Goal: Information Seeking & Learning: Find specific fact

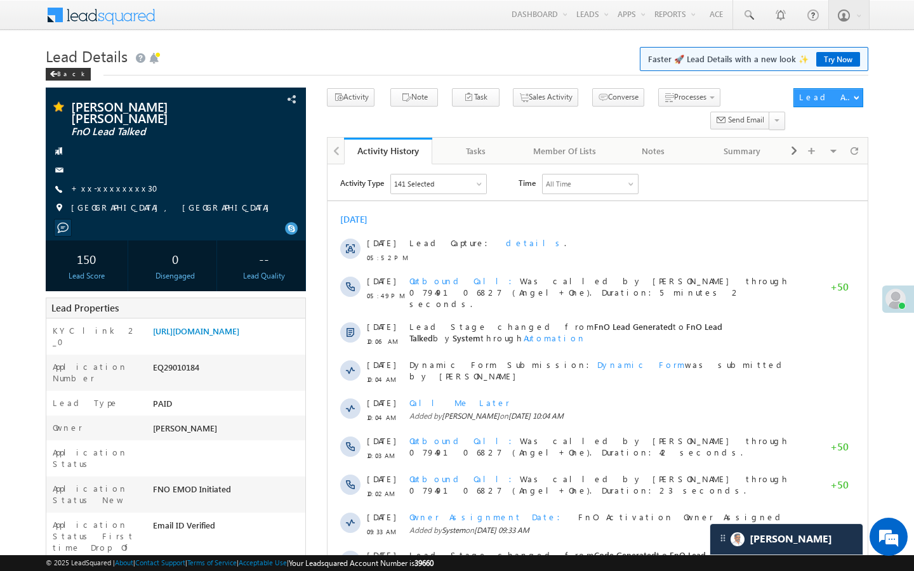
scroll to position [6293, 0]
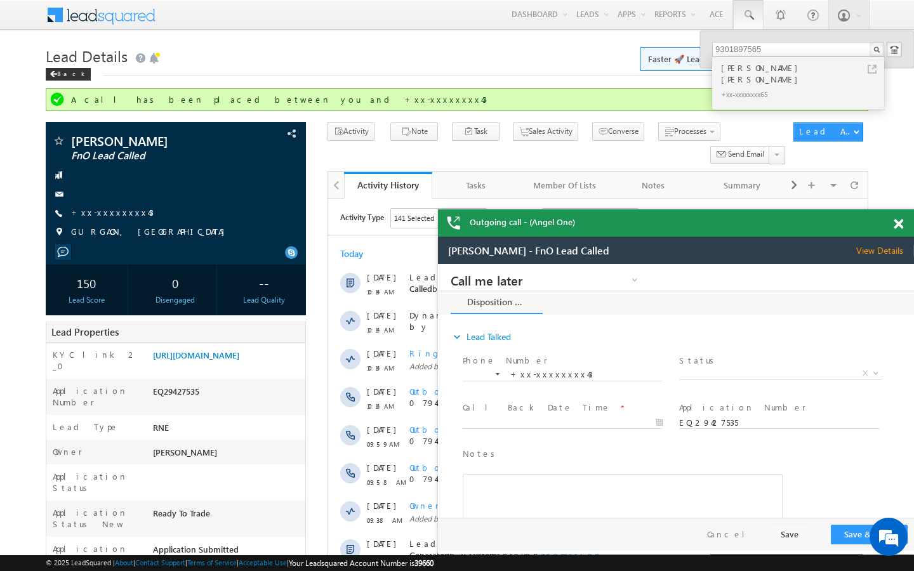
scroll to position [6293, 0]
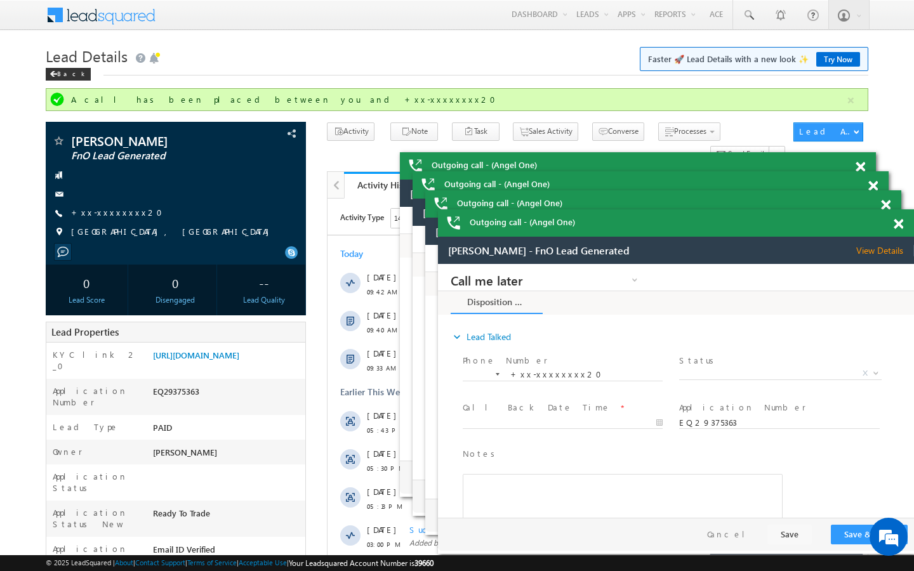
scroll to position [6293, 0]
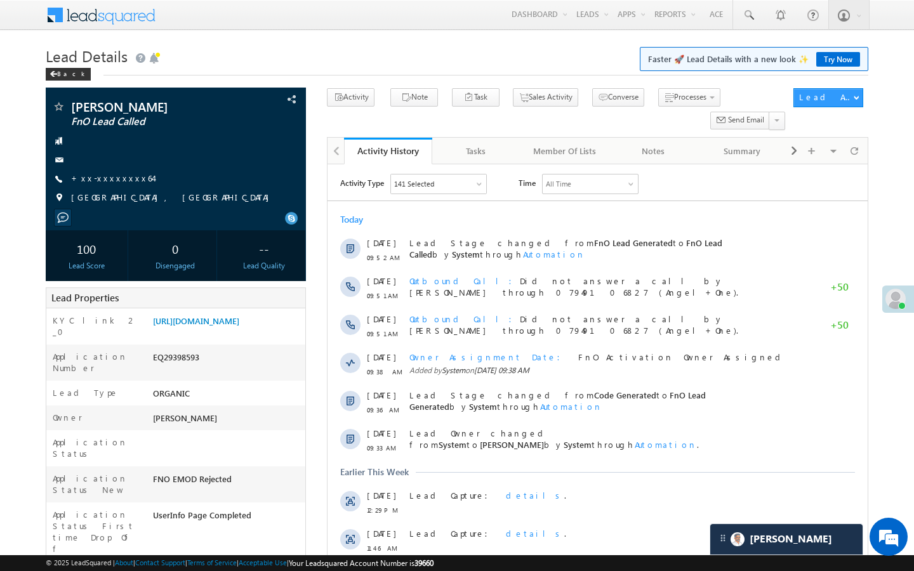
scroll to position [6293, 0]
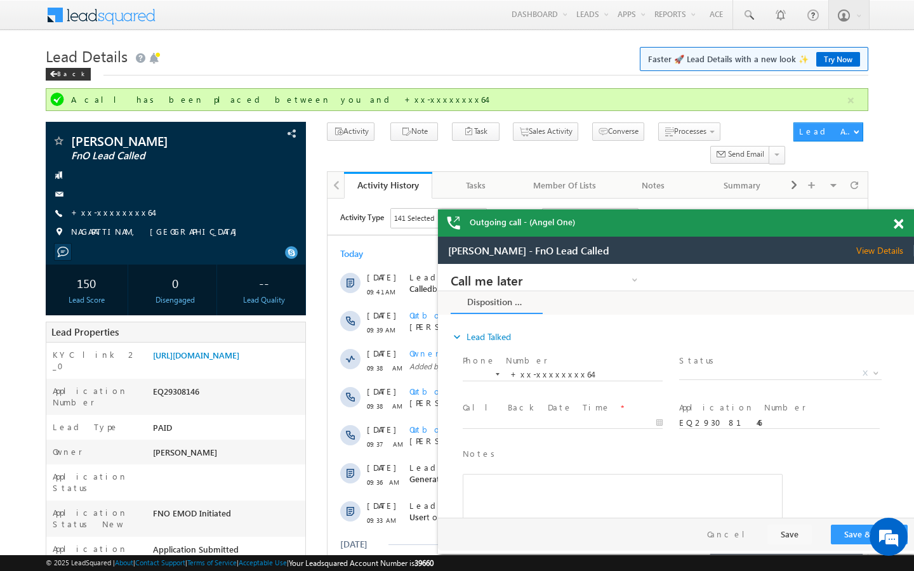
scroll to position [6293, 0]
click at [107, 216] on link "+xx-xxxxxxxx64" at bounding box center [112, 212] width 82 height 11
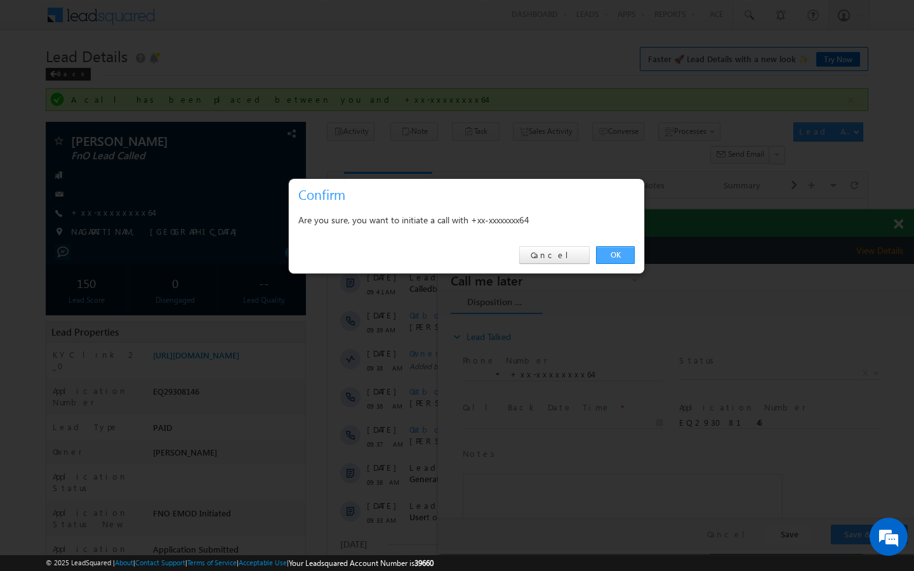
click at [614, 258] on link "OK" at bounding box center [615, 255] width 39 height 18
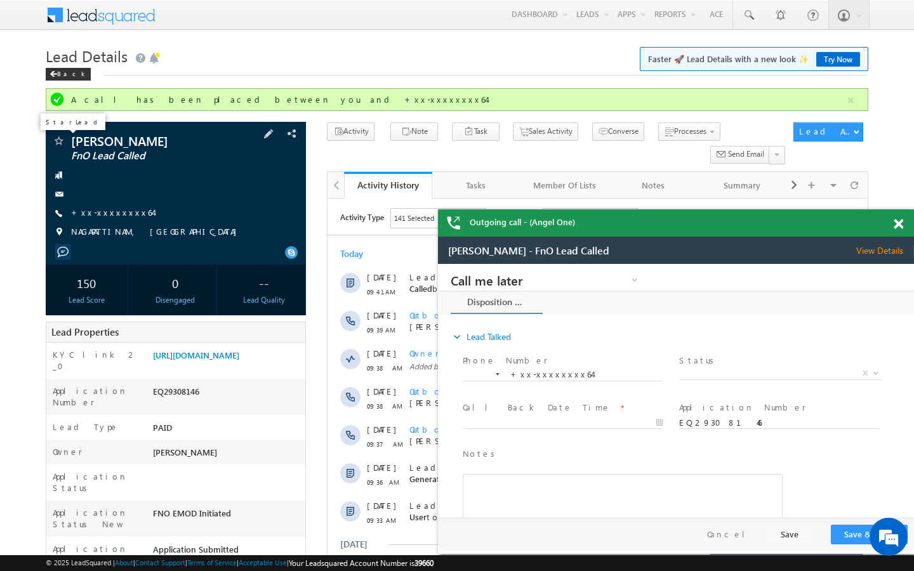
click at [56, 141] on span at bounding box center [58, 142] width 13 height 13
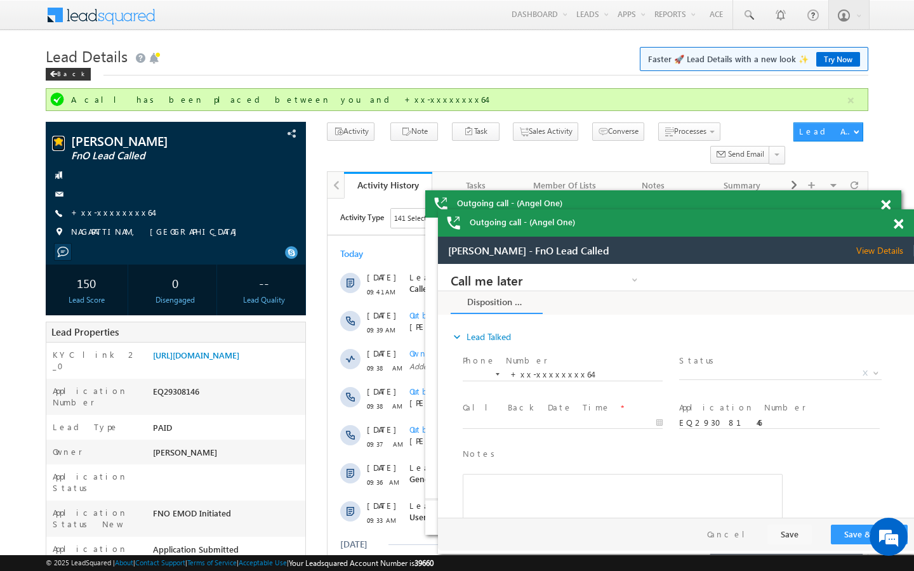
scroll to position [0, 0]
